Goal: Task Accomplishment & Management: Use online tool/utility

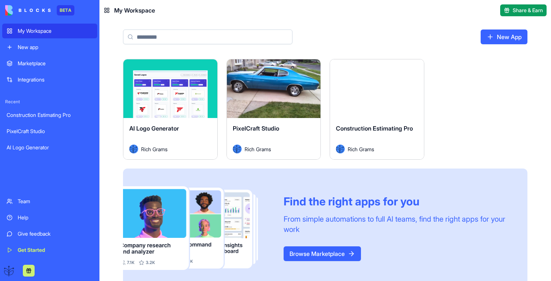
click at [358, 107] on div "Launch" at bounding box center [377, 88] width 94 height 59
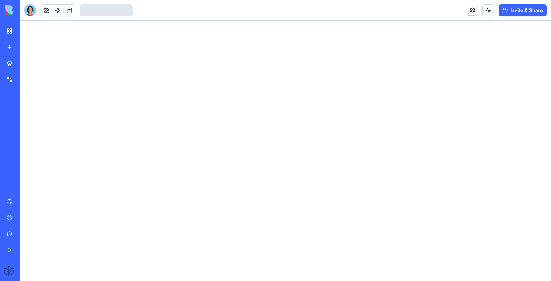
drag, startPoint x: 30, startPoint y: 10, endPoint x: 61, endPoint y: 192, distance: 184.4
click at [30, 11] on div at bounding box center [30, 10] width 12 height 12
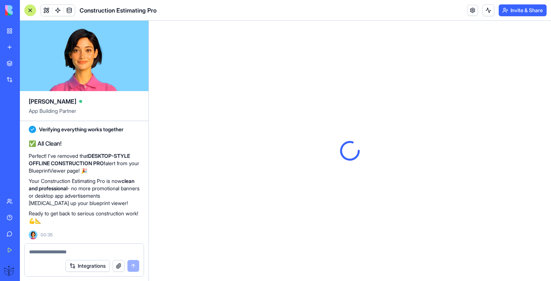
scroll to position [33394, 0]
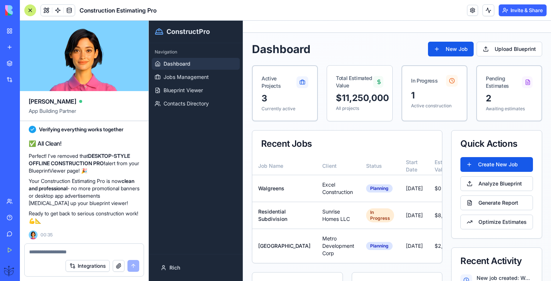
click at [177, 97] on ul "Dashboard Jobs Management Blueprint Viewer Contacts Directory" at bounding box center [196, 84] width 88 height 52
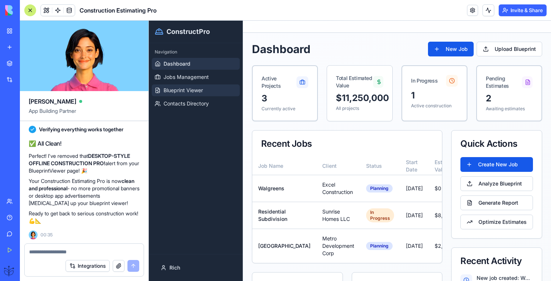
click at [177, 94] on span "Blueprint Viewer" at bounding box center [183, 90] width 39 height 7
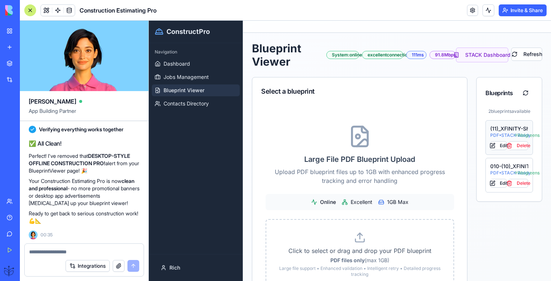
click at [514, 130] on div "(11)_XFINITY-Shts-2_Plans-A2.01_-_Permit" at bounding box center [510, 128] width 38 height 7
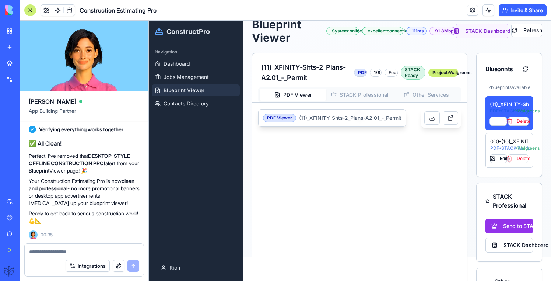
scroll to position [34, 0]
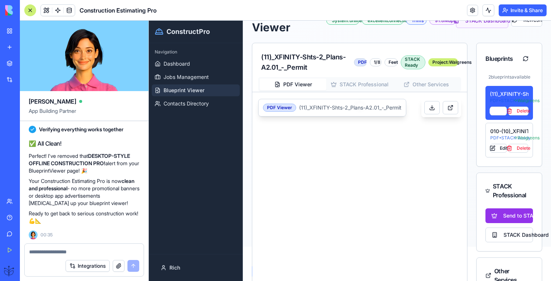
click at [328, 107] on div "PDF Viewer (11)_XFINITY-Shts-2_Plans-A2.01_-_Permit" at bounding box center [359, 231] width 215 height 278
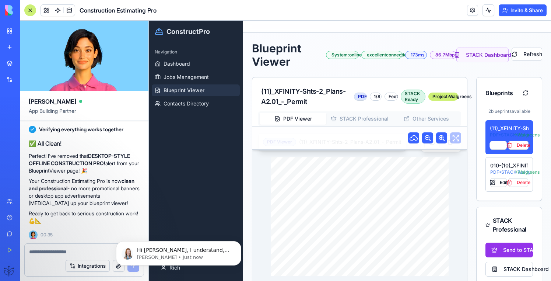
scroll to position [0, 0]
